Goal: Task Accomplishment & Management: Complete application form

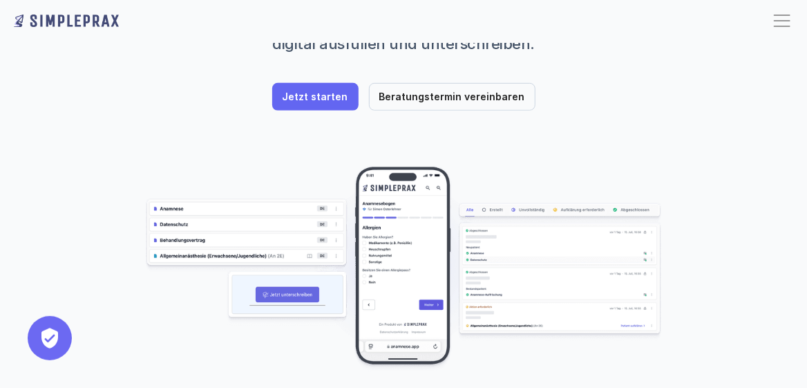
scroll to position [122, 0]
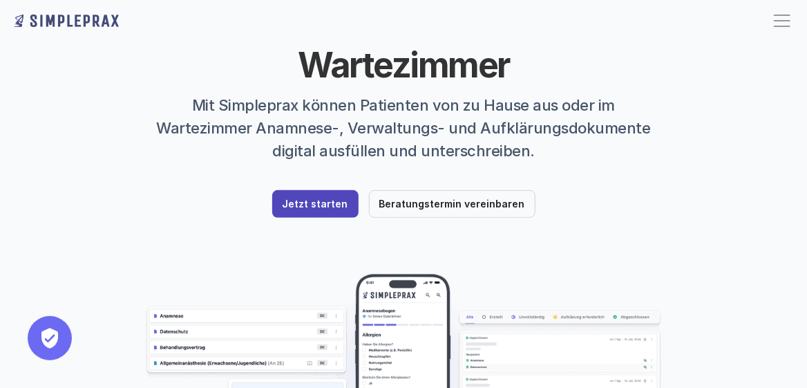
click at [303, 198] on p "Jetzt starten" at bounding box center [316, 204] width 66 height 12
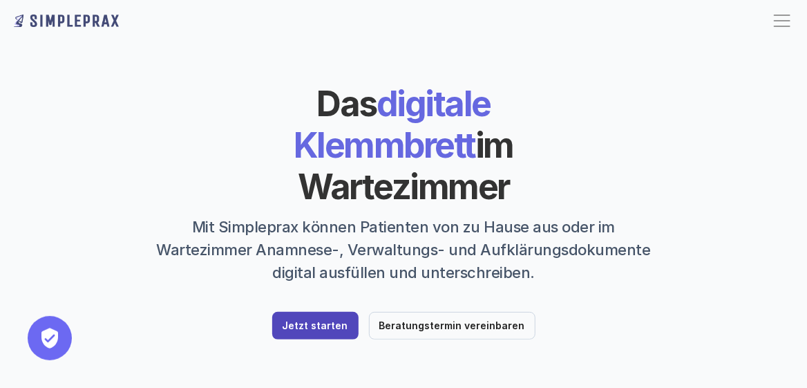
click at [326, 312] on link "Jetzt starten" at bounding box center [315, 326] width 86 height 28
